Goal: Information Seeking & Learning: Learn about a topic

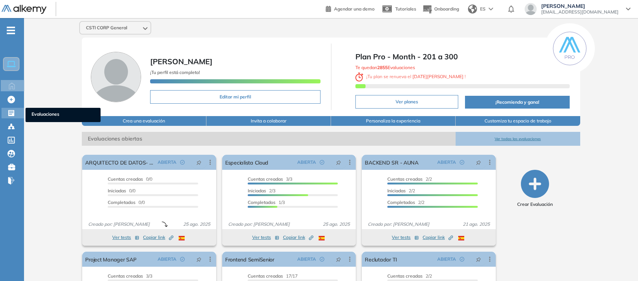
click at [13, 113] on icon at bounding box center [11, 113] width 6 height 6
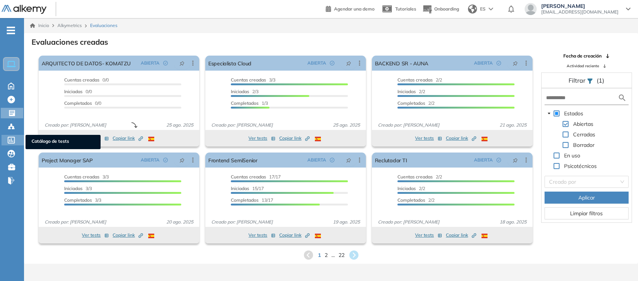
click at [10, 137] on icon at bounding box center [11, 140] width 7 height 7
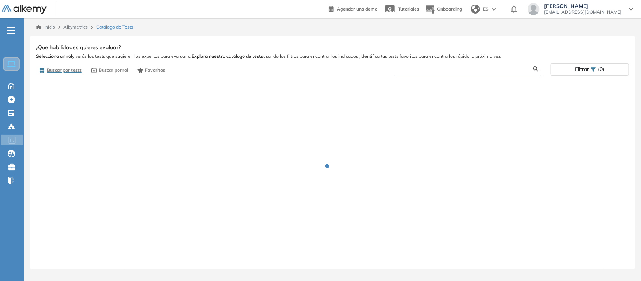
click at [500, 68] on input "text" at bounding box center [466, 69] width 134 height 7
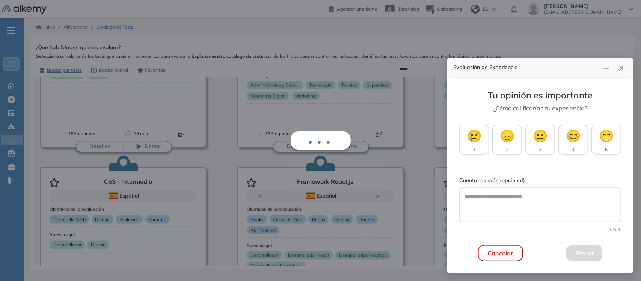
scroll to position [515, 0]
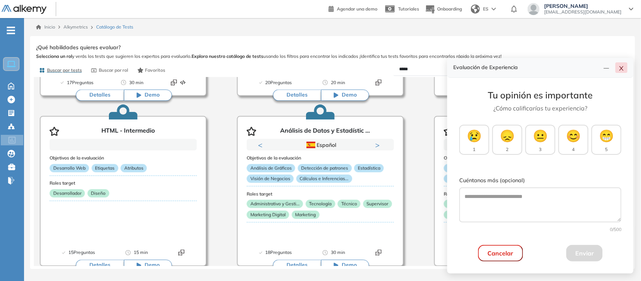
click at [624, 69] on icon "close" at bounding box center [621, 68] width 6 height 6
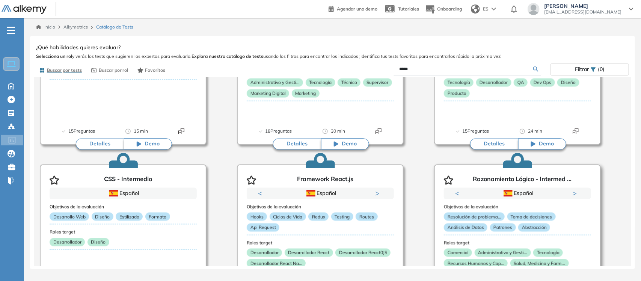
scroll to position [703, 0]
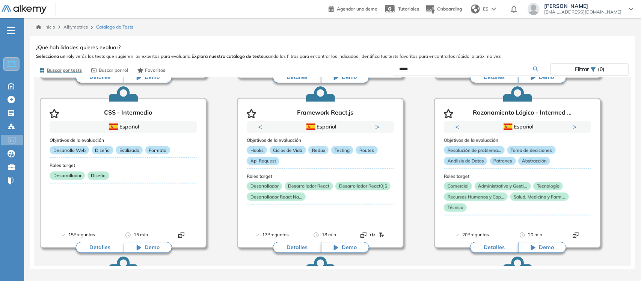
click at [606, 70] on div "Filtrar (0)" at bounding box center [590, 69] width 78 height 11
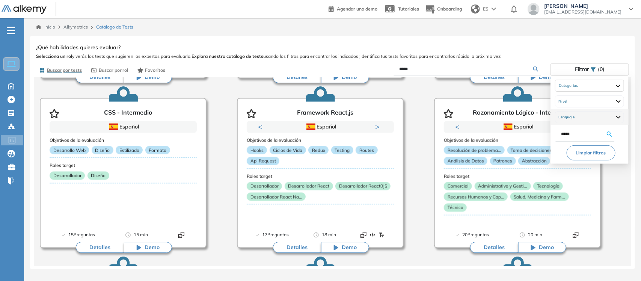
click at [580, 117] on div "Lenguaje" at bounding box center [589, 117] width 69 height 12
click at [581, 104] on div "Nivel" at bounding box center [589, 101] width 69 height 12
click at [588, 92] on li "Categorías" at bounding box center [589, 86] width 78 height 16
click at [592, 85] on div at bounding box center [589, 86] width 68 height 12
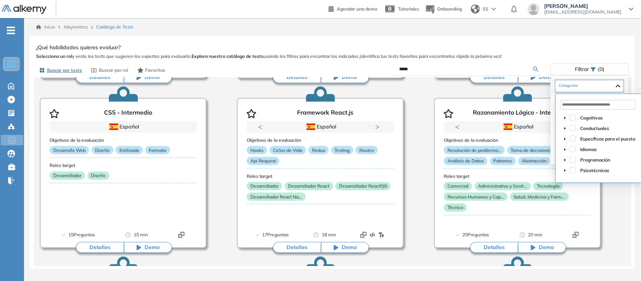
click at [565, 160] on icon "caret-down" at bounding box center [565, 160] width 2 height 3
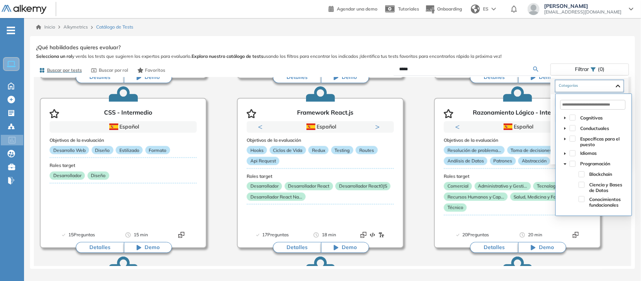
scroll to position [47, 0]
click at [582, 137] on span at bounding box center [582, 138] width 6 height 6
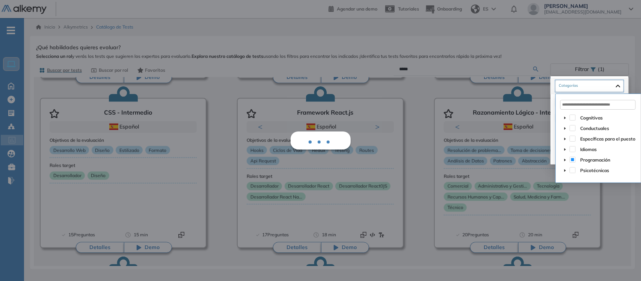
scroll to position [0, 0]
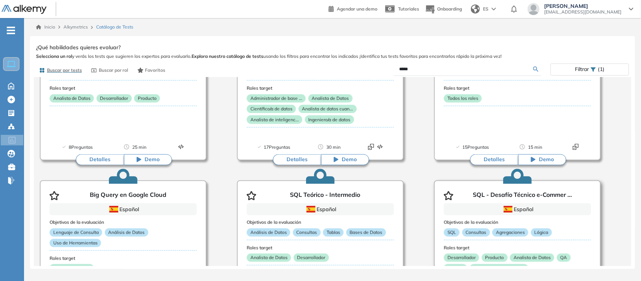
scroll to position [282, 0]
click at [502, 158] on button "Detalles" at bounding box center [494, 158] width 48 height 11
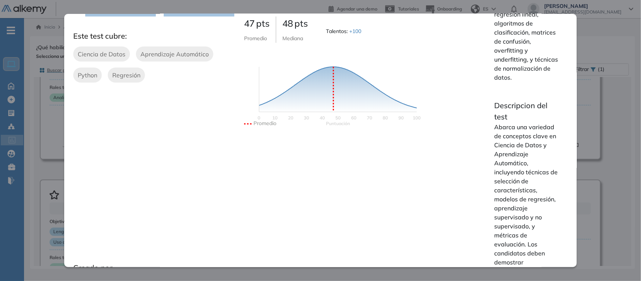
scroll to position [141, 0]
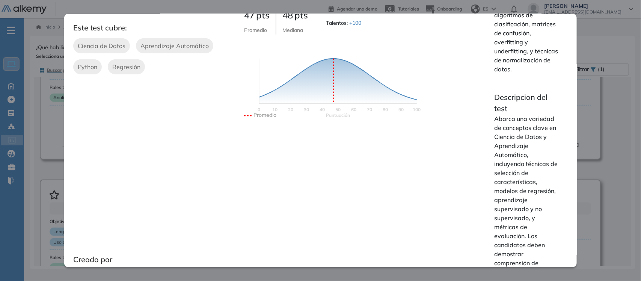
click at [592, 187] on div "Data Science Básico Ver preguntas de muestra Demo Experiencia Starter Validado …" at bounding box center [332, 153] width 593 height 223
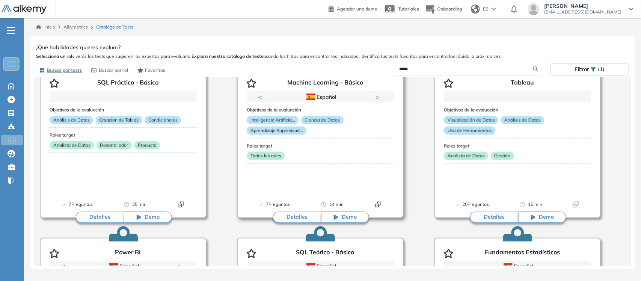
scroll to position [703, 0]
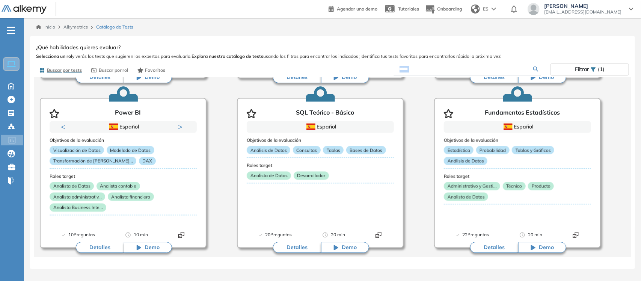
click at [533, 68] on icon at bounding box center [535, 68] width 5 height 5
click at [537, 72] on form "*****" at bounding box center [467, 69] width 148 height 13
click at [519, 69] on input "*****" at bounding box center [466, 69] width 134 height 7
drag, startPoint x: 473, startPoint y: 70, endPoint x: 390, endPoint y: 70, distance: 83.0
click at [390, 70] on div "*****" at bounding box center [442, 69] width 218 height 13
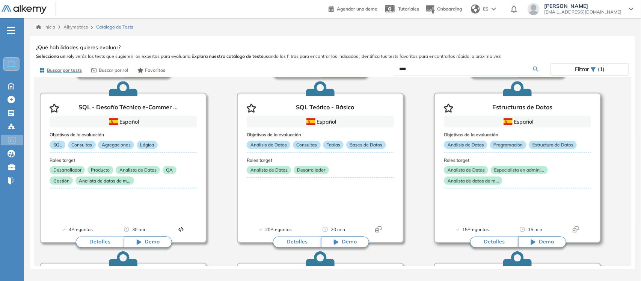
scroll to position [421, 0]
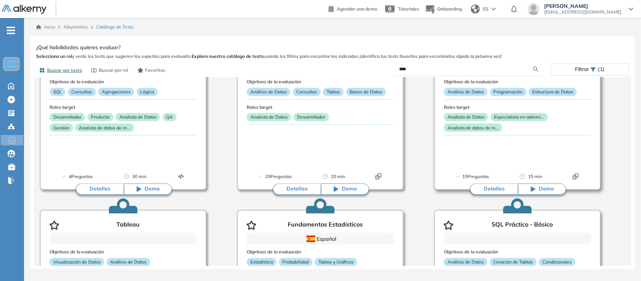
click at [494, 191] on button "Detalles" at bounding box center [494, 189] width 48 height 11
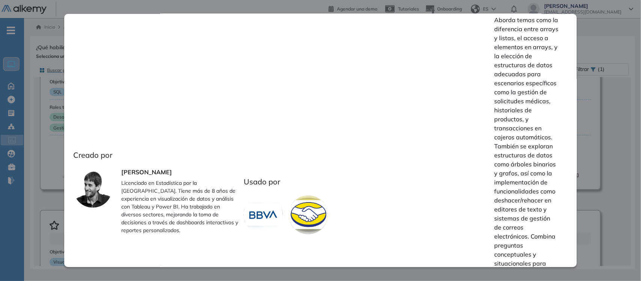
scroll to position [235, 0]
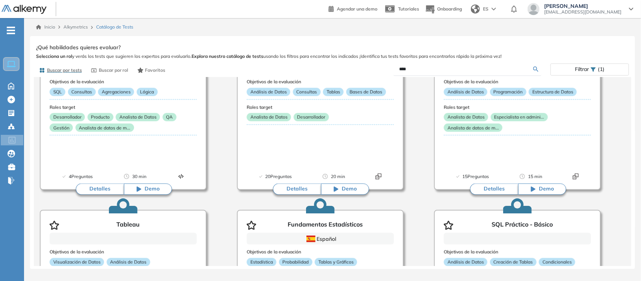
click at [621, 185] on div "Estructuras de Datos Básico Ver preguntas de muestra Demo Experiencia Starter V…" at bounding box center [332, 153] width 593 height 223
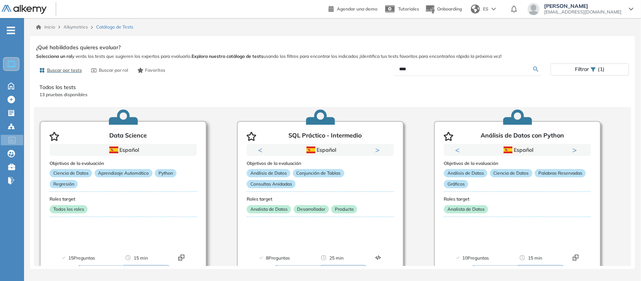
scroll to position [47, 0]
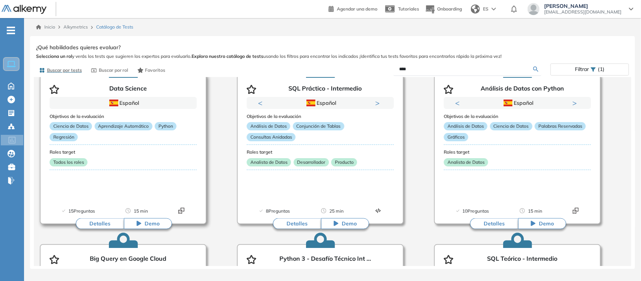
click at [99, 221] on button "Detalles" at bounding box center [100, 223] width 48 height 11
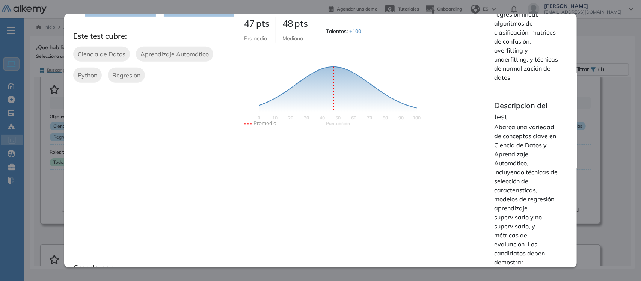
scroll to position [0, 0]
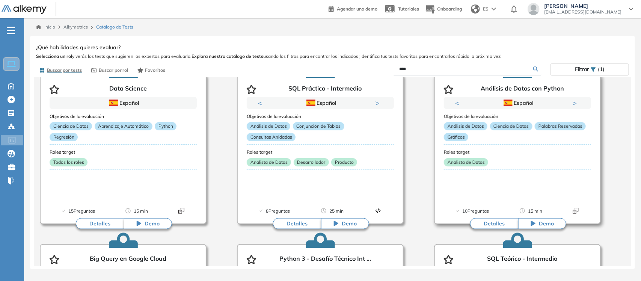
click at [587, 93] on div "Data Science Básico Ver preguntas de muestra Demo Experiencia Starter Validado …" at bounding box center [332, 153] width 593 height 223
click at [464, 66] on input "****" at bounding box center [466, 69] width 134 height 7
click at [223, 68] on div "Buscar por tests Buscar por rol Favoritos **** Filtrar (1)" at bounding box center [332, 70] width 593 height 15
type input "**********"
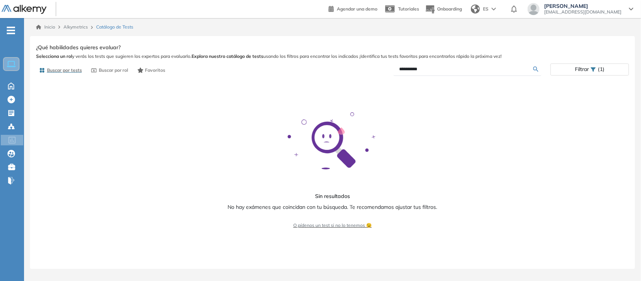
click at [583, 59] on span "Selecciona un rol y verás los tests que sugieren los expertos para evaluarlo. E…" at bounding box center [332, 56] width 593 height 7
click at [588, 68] on span "Filtrar" at bounding box center [582, 69] width 14 height 11
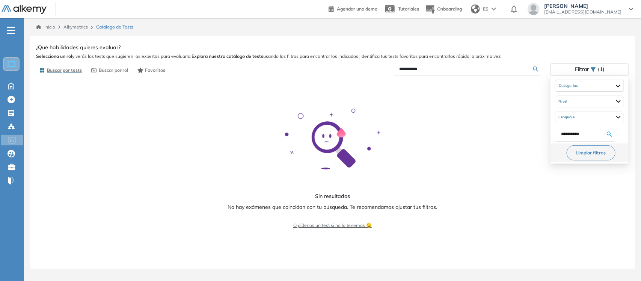
click at [585, 151] on button "Limpiar filtros" at bounding box center [591, 152] width 49 height 15
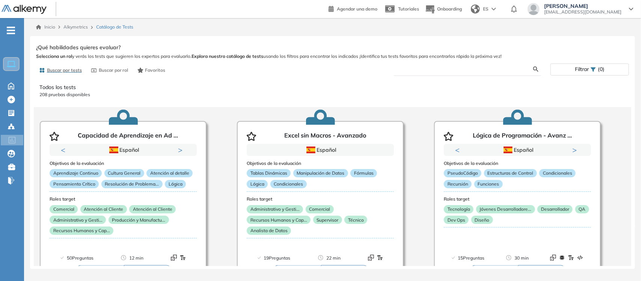
click at [474, 67] on input "text" at bounding box center [466, 69] width 134 height 7
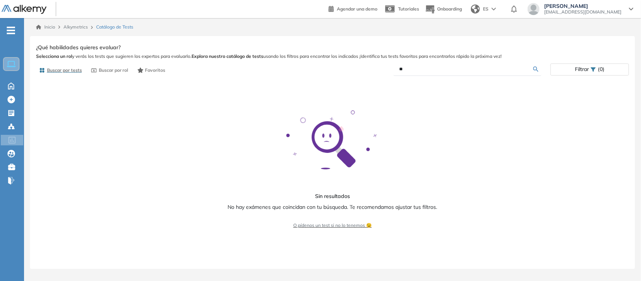
type input "*"
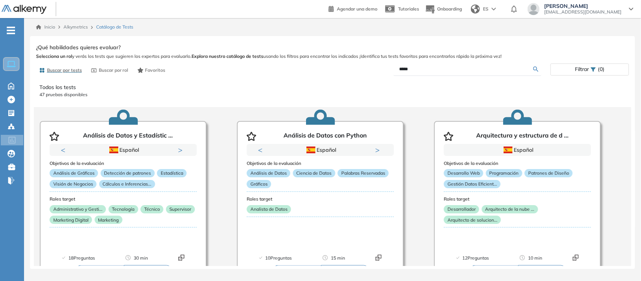
click at [473, 68] on input "*****" at bounding box center [466, 69] width 134 height 7
click at [473, 68] on input "****" at bounding box center [466, 69] width 134 height 7
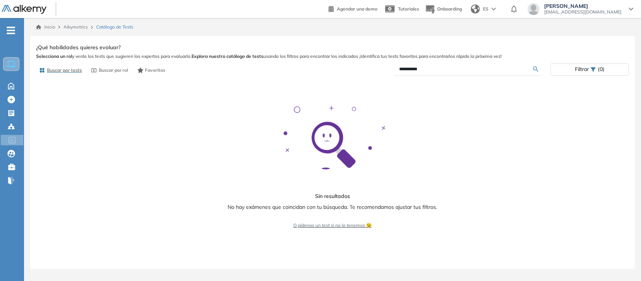
click at [473, 68] on input "**********" at bounding box center [466, 69] width 134 height 7
type input "*"
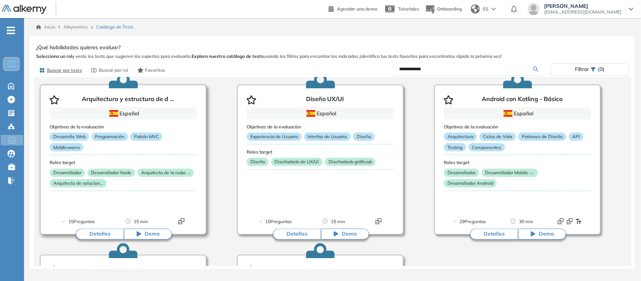
scroll to position [269, 0]
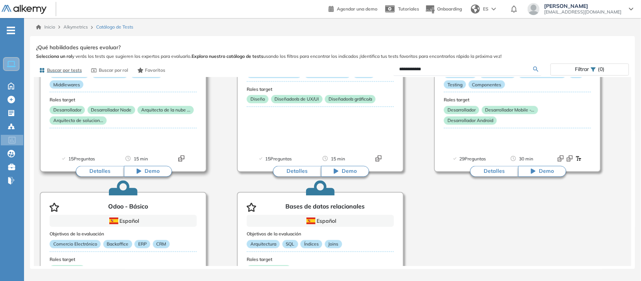
click at [104, 170] on button "Detalles" at bounding box center [100, 171] width 48 height 11
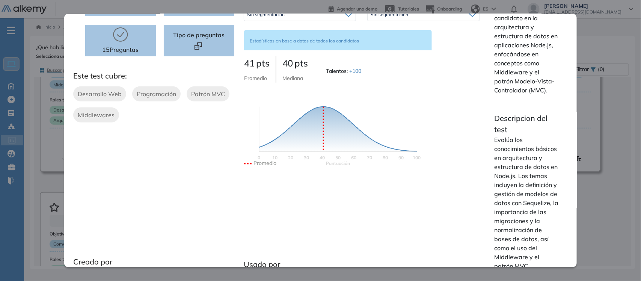
scroll to position [94, 0]
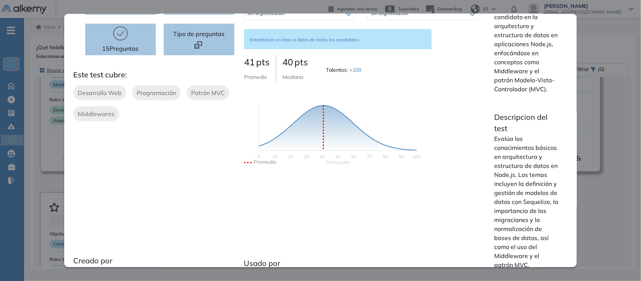
click at [585, 164] on div "Arquitectura y estructura de datos con Node - Básico Básico Ver preguntas de mu…" at bounding box center [332, 153] width 593 height 223
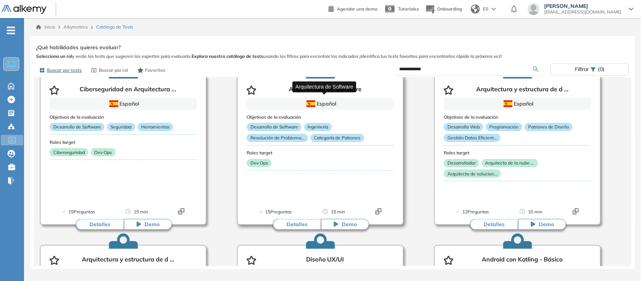
scroll to position [47, 0]
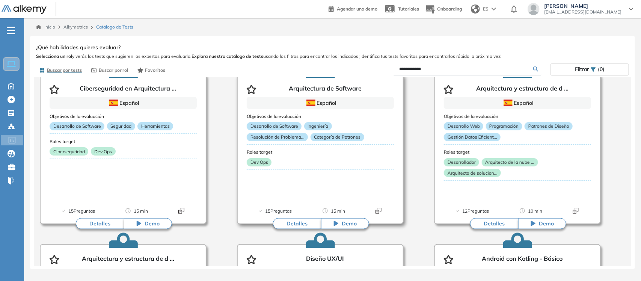
click at [288, 218] on button "Detalles" at bounding box center [297, 223] width 48 height 11
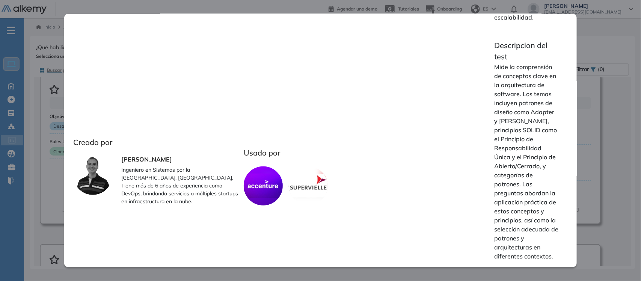
scroll to position [0, 0]
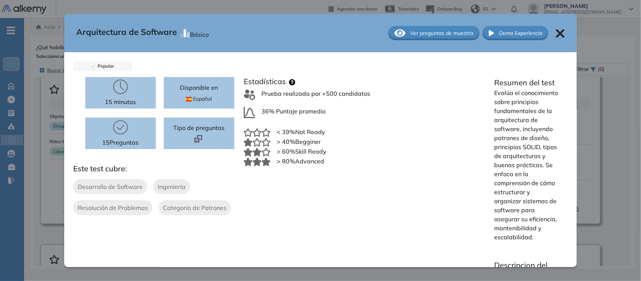
click at [580, 93] on div "Arquitectura de Software Básico Ver preguntas de muestra Demo Experiencia Popul…" at bounding box center [332, 153] width 593 height 223
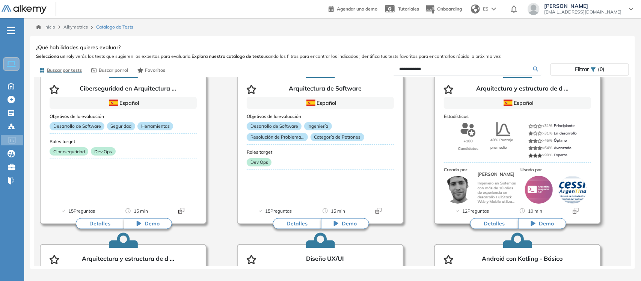
click at [498, 221] on button "Detalles" at bounding box center [494, 223] width 48 height 11
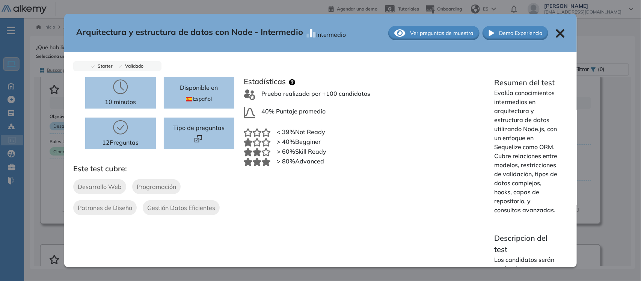
click at [588, 61] on div "Arquitectura y estructura de datos con Node - Intermedio Intermedio Ver pregunt…" at bounding box center [332, 153] width 593 height 223
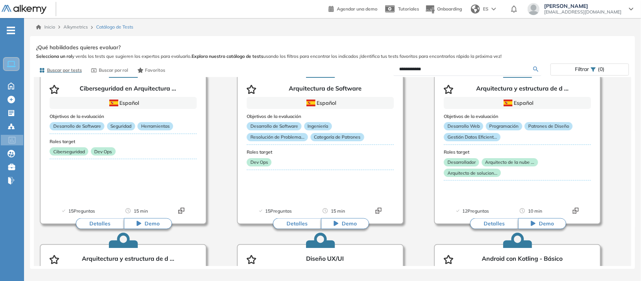
drag, startPoint x: 443, startPoint y: 70, endPoint x: 281, endPoint y: 74, distance: 162.2
click at [281, 74] on div "**********" at bounding box center [332, 70] width 593 height 15
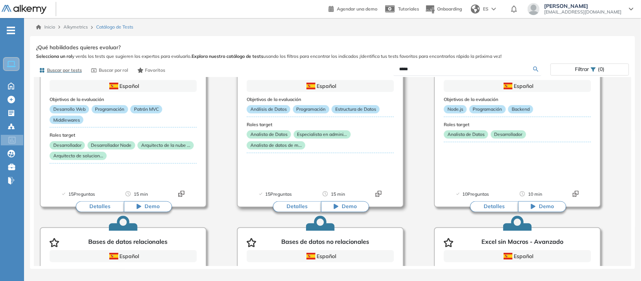
scroll to position [235, 0]
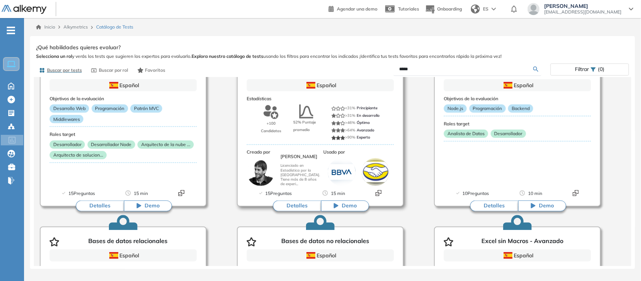
click at [286, 203] on button "Detalles" at bounding box center [297, 205] width 48 height 11
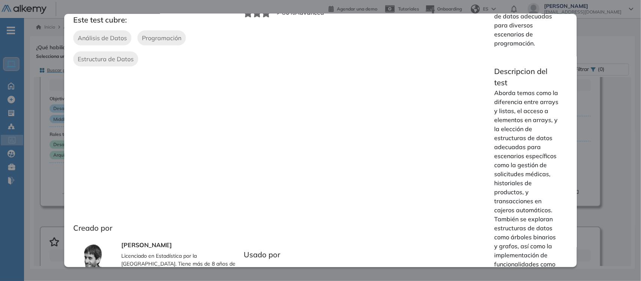
scroll to position [0, 0]
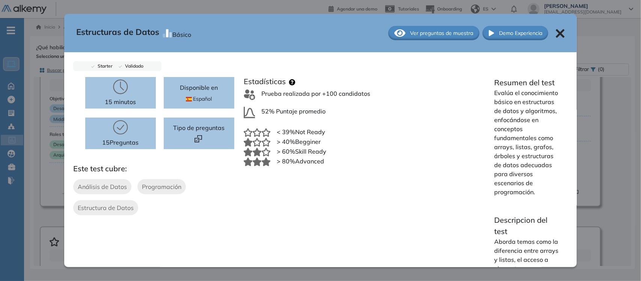
click at [45, 213] on div "Estructuras de Datos Básico Ver preguntas de muestra Demo Experiencia Starter V…" at bounding box center [332, 153] width 593 height 223
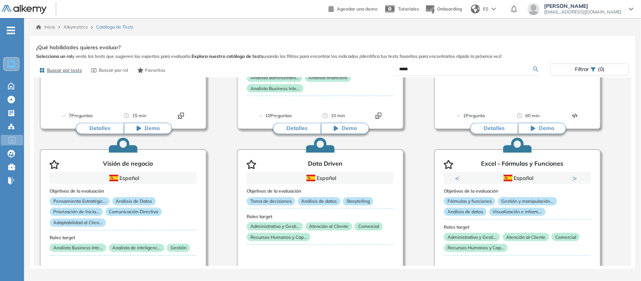
scroll to position [2912, 0]
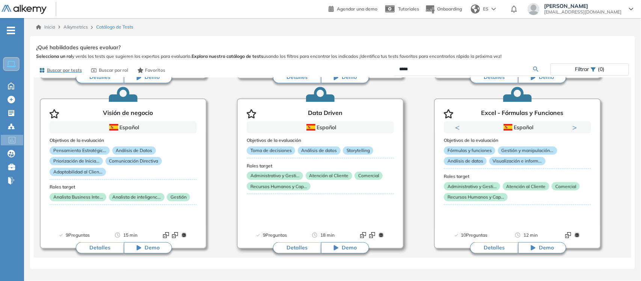
click at [304, 245] on button "Detalles" at bounding box center [297, 247] width 48 height 11
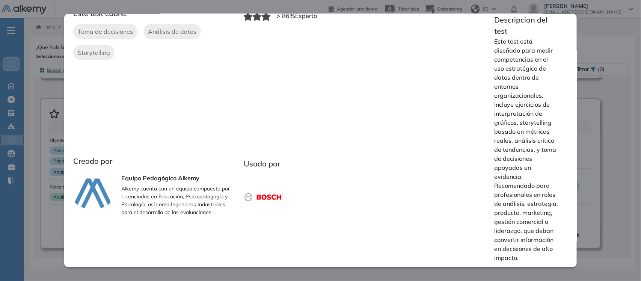
scroll to position [156, 0]
click at [582, 168] on div "Data Driven Intermedio Ver preguntas de muestra Demo Experiencia Starter Valida…" at bounding box center [332, 153] width 593 height 223
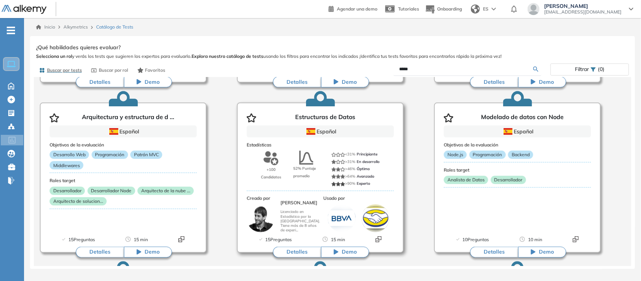
scroll to position [238, 0]
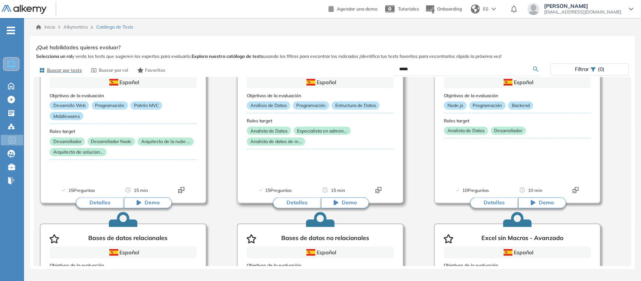
click at [303, 201] on button "Detalles" at bounding box center [297, 202] width 48 height 11
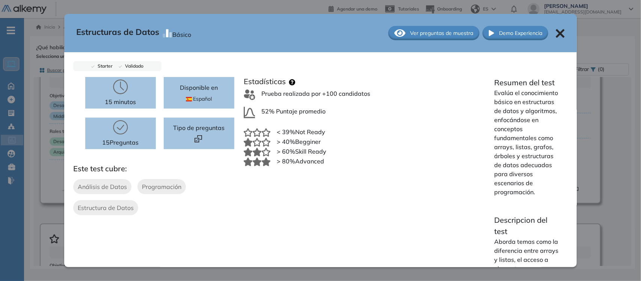
click at [54, 164] on div "Estructuras de Datos Básico Ver preguntas de muestra Demo Experiencia Starter V…" at bounding box center [332, 153] width 593 height 223
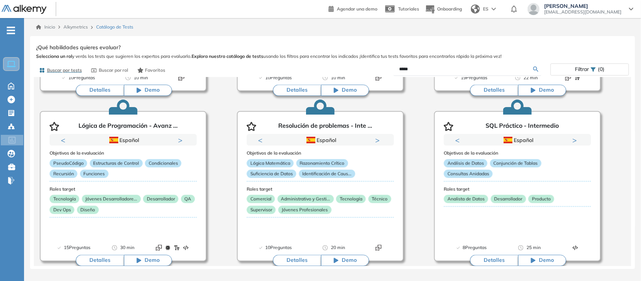
scroll to position [610, 0]
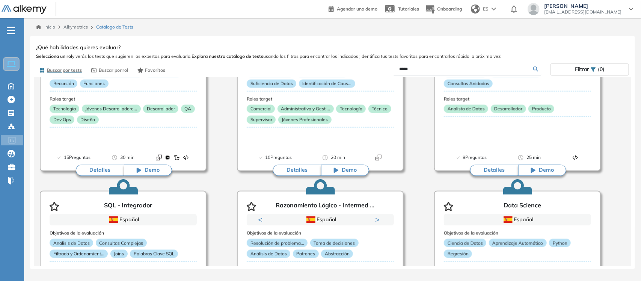
click at [428, 68] on input "*****" at bounding box center [466, 69] width 134 height 7
drag, startPoint x: 434, startPoint y: 68, endPoint x: 310, endPoint y: 57, distance: 125.1
click at [310, 60] on div "Ver preguntas de muestra Demo Experiencia Starter Validado undefined minutos Pr…" at bounding box center [332, 153] width 593 height 223
type input "**********"
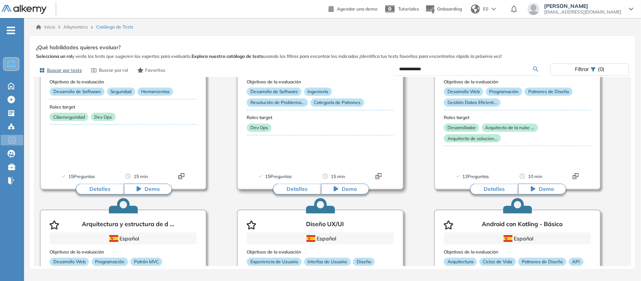
scroll to position [0, 0]
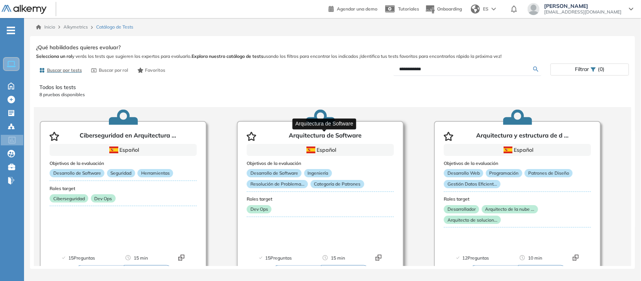
click at [333, 133] on p "Arquitectura de Software" at bounding box center [325, 136] width 73 height 9
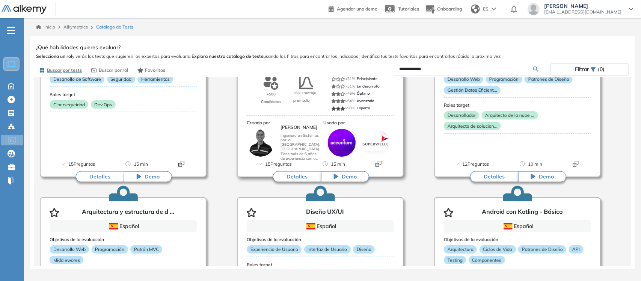
scroll to position [47, 0]
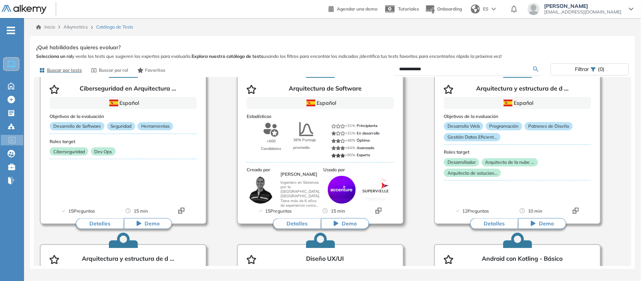
click at [295, 220] on button "Detalles" at bounding box center [297, 223] width 48 height 11
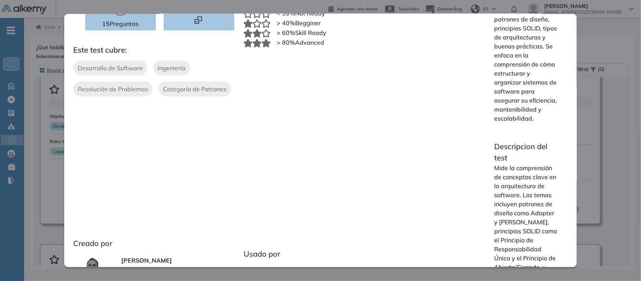
scroll to position [0, 0]
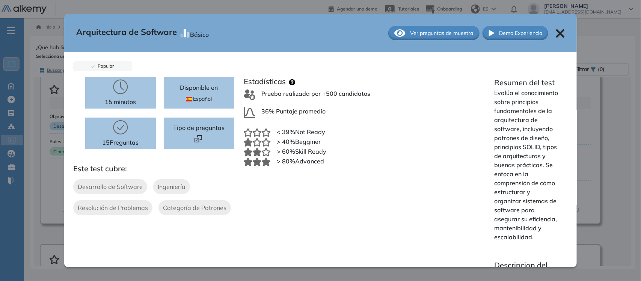
click at [509, 139] on p "Evalúa el conocimiento sobre principios fundamentales de la arquitectura de sof…" at bounding box center [526, 164] width 65 height 153
click at [169, 186] on span "Ingeniería" at bounding box center [172, 186] width 28 height 9
click at [186, 204] on span "Categoría de Patrones" at bounding box center [194, 207] width 63 height 9
click at [432, 33] on span "Ver preguntas de muestra" at bounding box center [441, 33] width 63 height 8
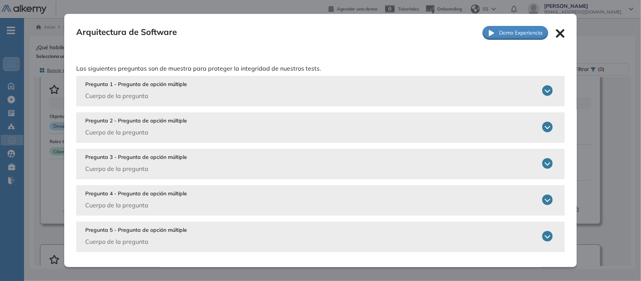
click at [255, 136] on div "Pregunta 2 - Pregunta de opción múltiple Cuerpo de la pregunta" at bounding box center [319, 127] width 468 height 20
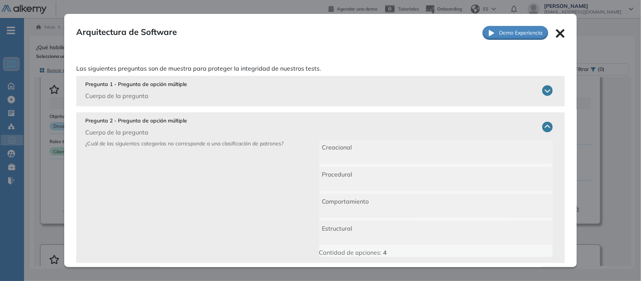
click at [413, 93] on div "Pregunta 1 - Pregunta de opción múltiple Cuerpo de la pregunta" at bounding box center [319, 90] width 468 height 20
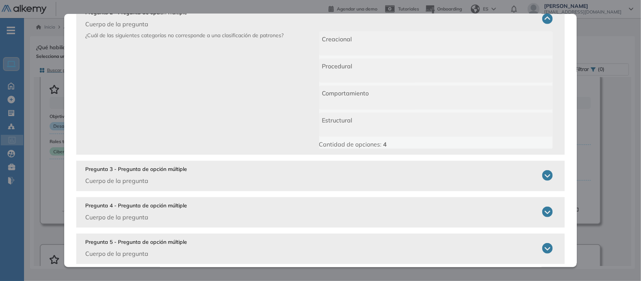
scroll to position [235, 0]
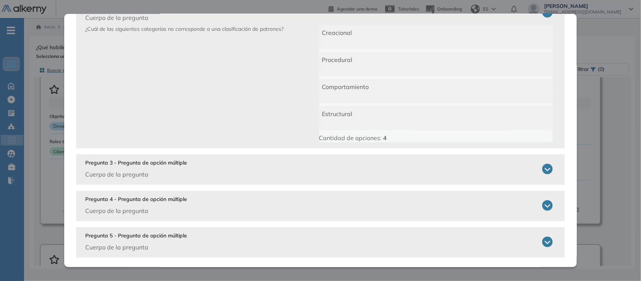
click at [373, 168] on div "Pregunta 3 - Pregunta de opción múltiple Cuerpo de la pregunta" at bounding box center [319, 169] width 468 height 20
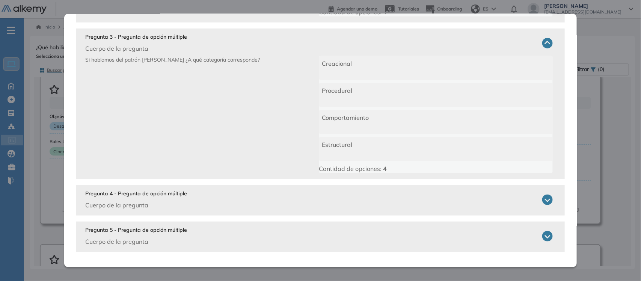
click at [357, 208] on div "Pregunta 4 - Pregunta de opción múltiple Cuerpo de la pregunta" at bounding box center [319, 200] width 468 height 20
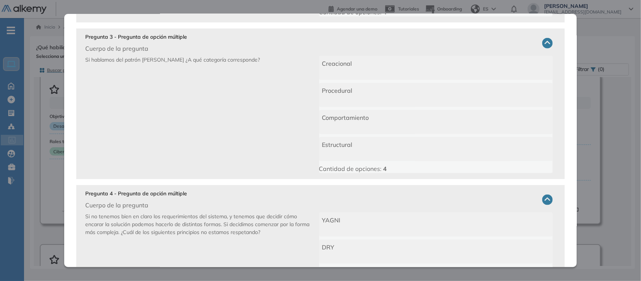
scroll to position [480, 0]
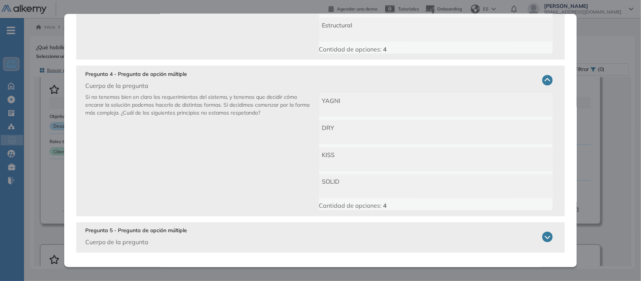
click at [337, 238] on div "Pregunta 5 - Pregunta de opción múltiple Cuerpo de la pregunta" at bounding box center [319, 237] width 468 height 20
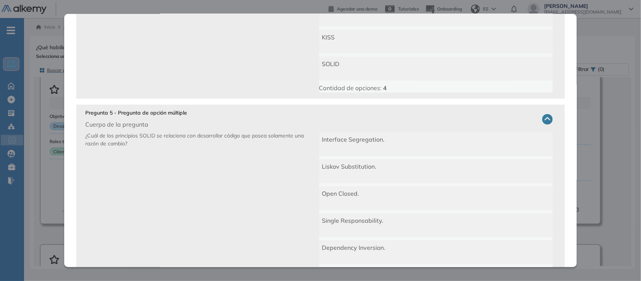
scroll to position [580, 0]
